Goal: Use online tool/utility

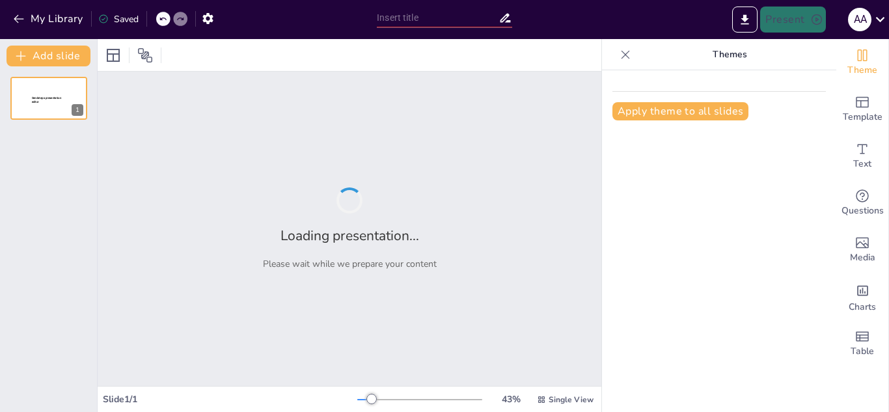
type input "Transformando Desafíos en Oportunidades: Estrategia para el Futuro de InsightCo…"
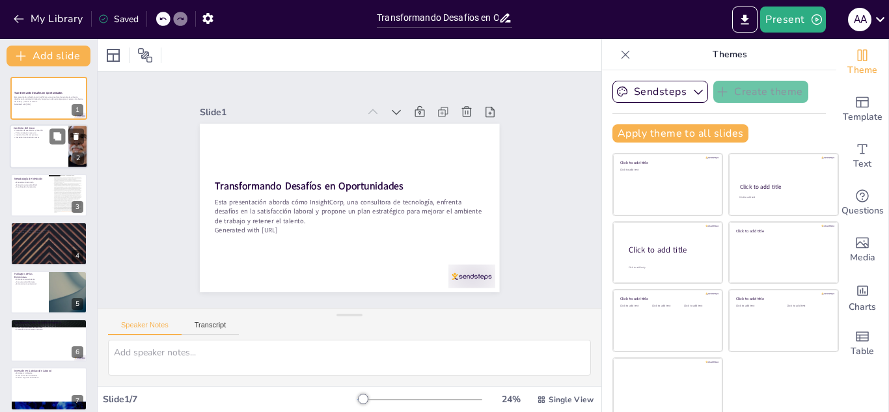
click at [51, 152] on div at bounding box center [49, 147] width 78 height 44
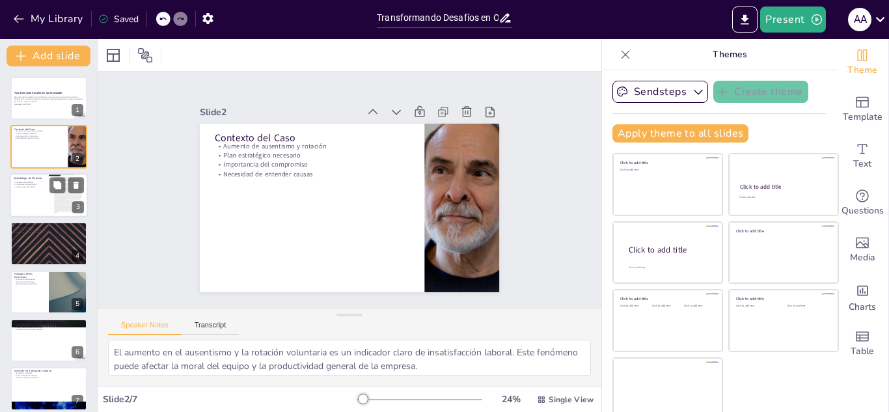
click at [46, 196] on div at bounding box center [49, 195] width 78 height 44
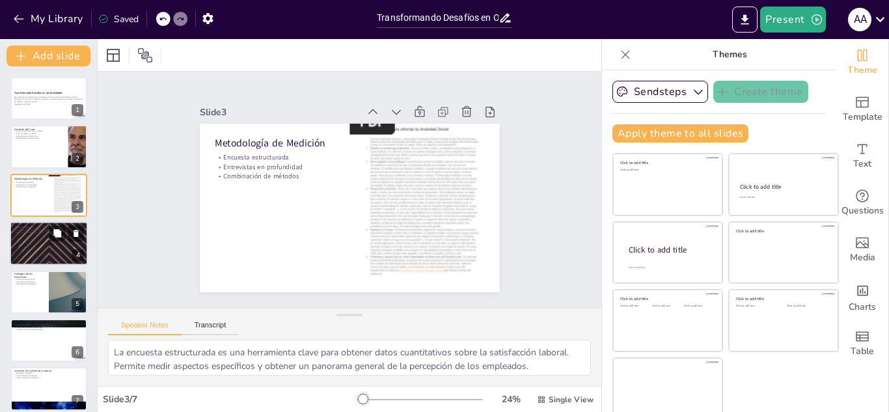
click at [42, 230] on p "Insatisfacción en oportunidades de ascenso" at bounding box center [49, 230] width 70 height 3
type textarea "Las calificaciones variadas reflejan diferentes niveles de satisfacción en dive…"
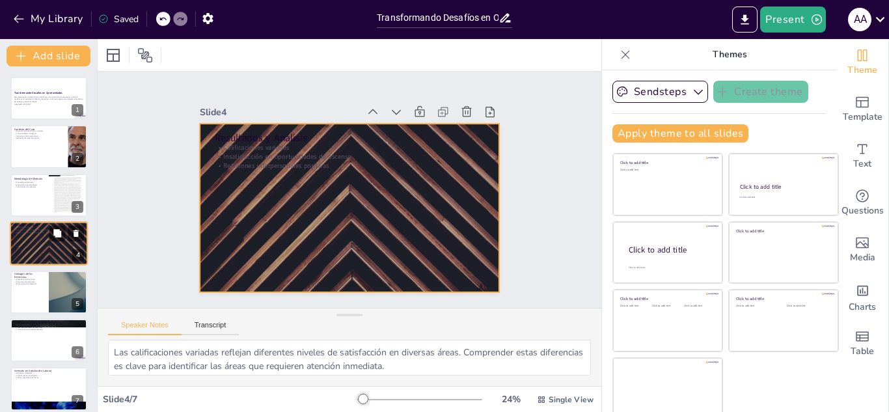
scroll to position [5, 0]
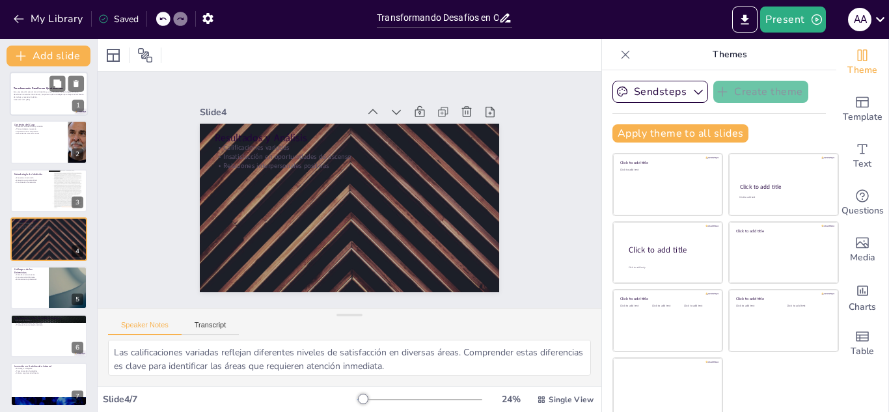
click at [43, 110] on div at bounding box center [49, 94] width 78 height 44
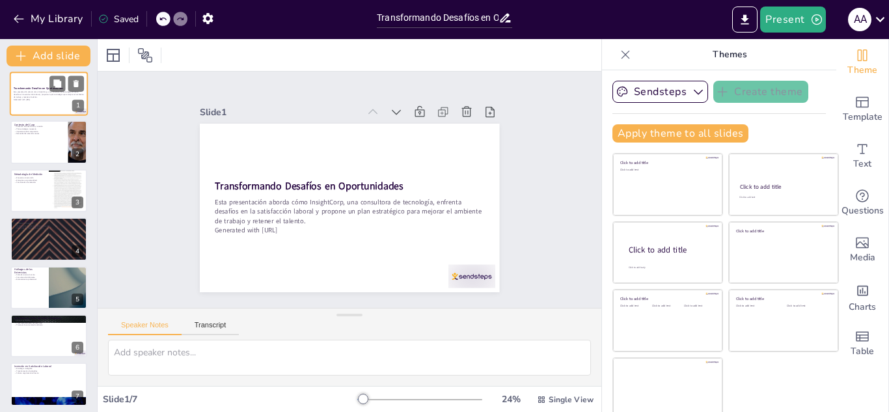
scroll to position [0, 0]
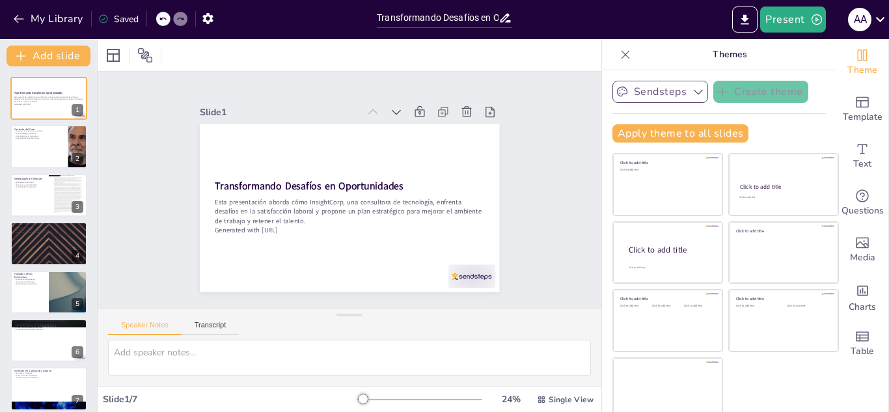
click at [683, 95] on button "Sendsteps" at bounding box center [661, 92] width 96 height 22
click at [670, 139] on span "Sendsteps" at bounding box center [670, 136] width 59 height 12
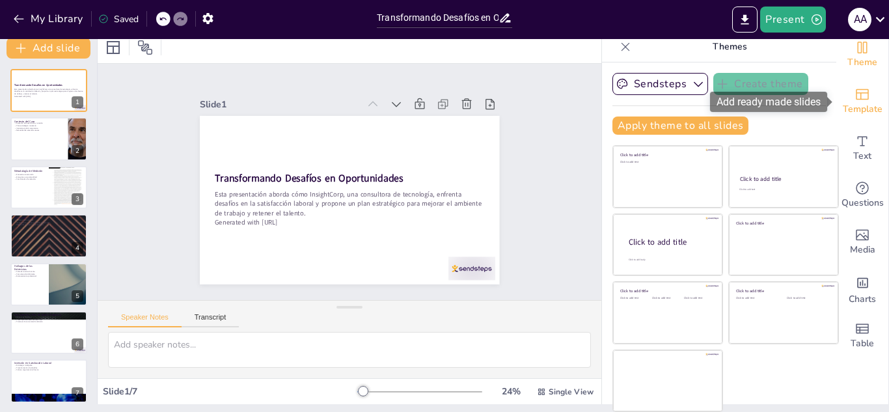
click at [868, 107] on span "Template" at bounding box center [863, 109] width 40 height 14
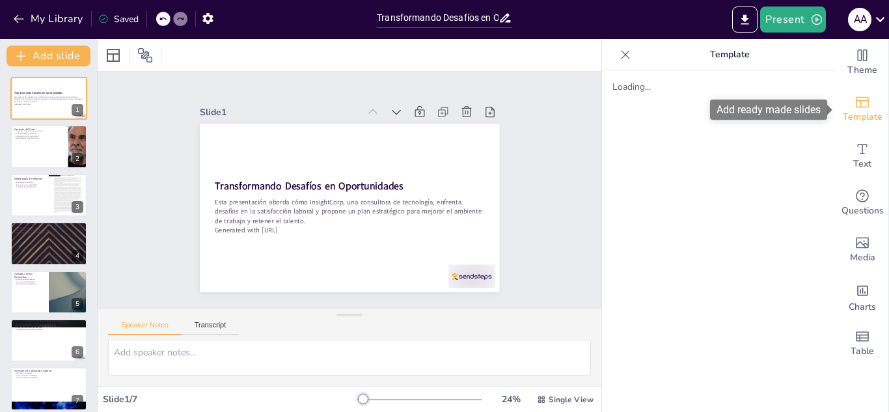
scroll to position [0, 0]
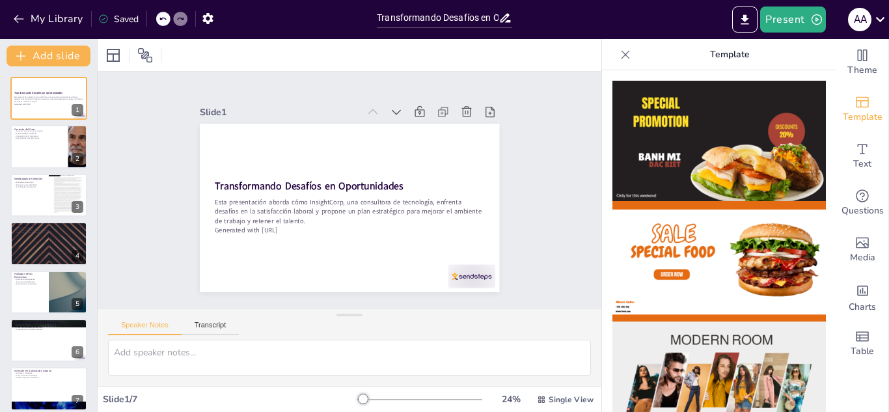
click at [719, 346] on img at bounding box center [720, 382] width 214 height 120
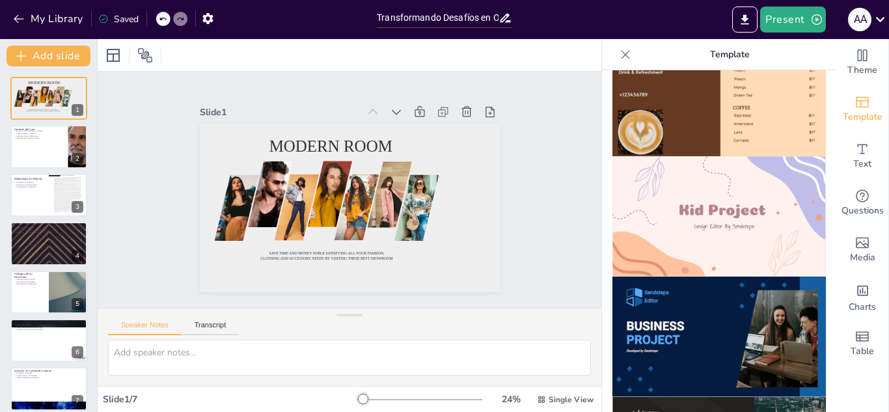
scroll to position [911, 0]
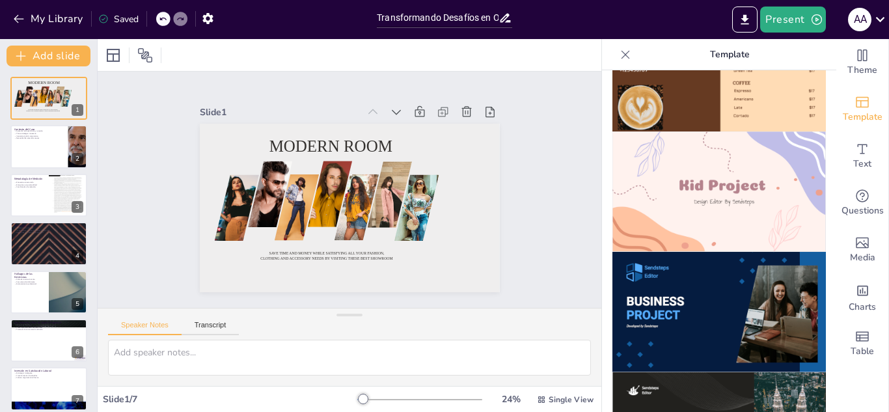
click at [748, 281] on img at bounding box center [720, 312] width 214 height 120
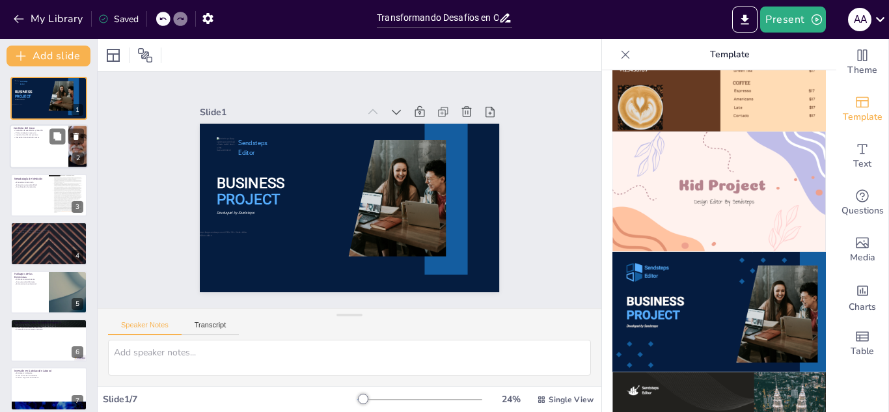
click at [29, 165] on div at bounding box center [49, 147] width 78 height 44
type textarea "El aumento en el ausentismo y la rotación voluntaria es un indicador claro de i…"
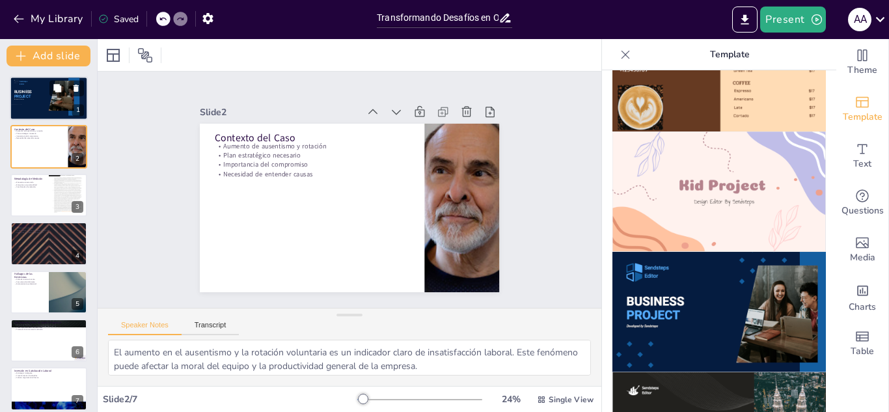
click at [27, 109] on div at bounding box center [49, 98] width 78 height 44
